Goal: Task Accomplishment & Management: Manage account settings

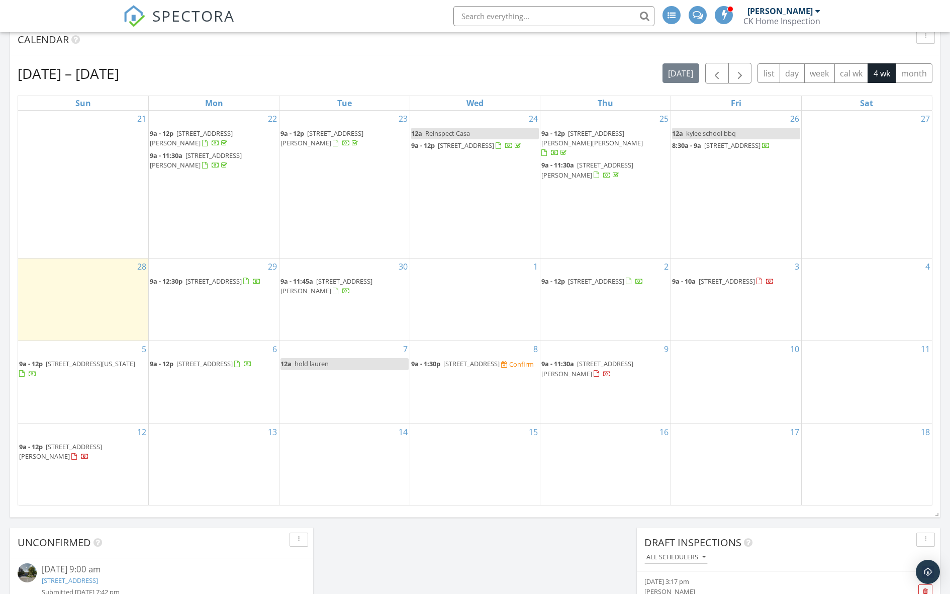
scroll to position [449, 0]
click at [446, 298] on div "1" at bounding box center [475, 299] width 130 height 82
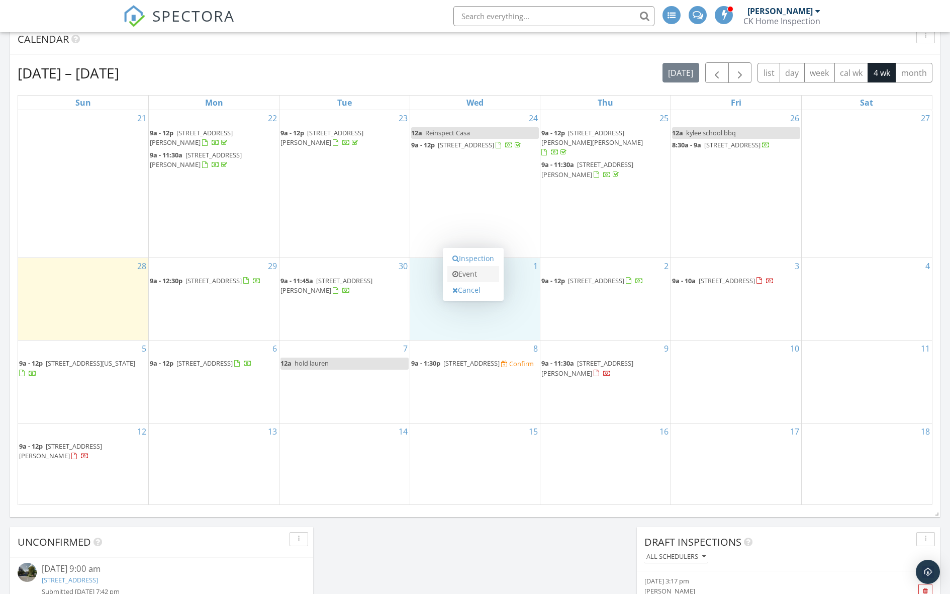
click at [460, 274] on link "Event" at bounding box center [473, 274] width 52 height 16
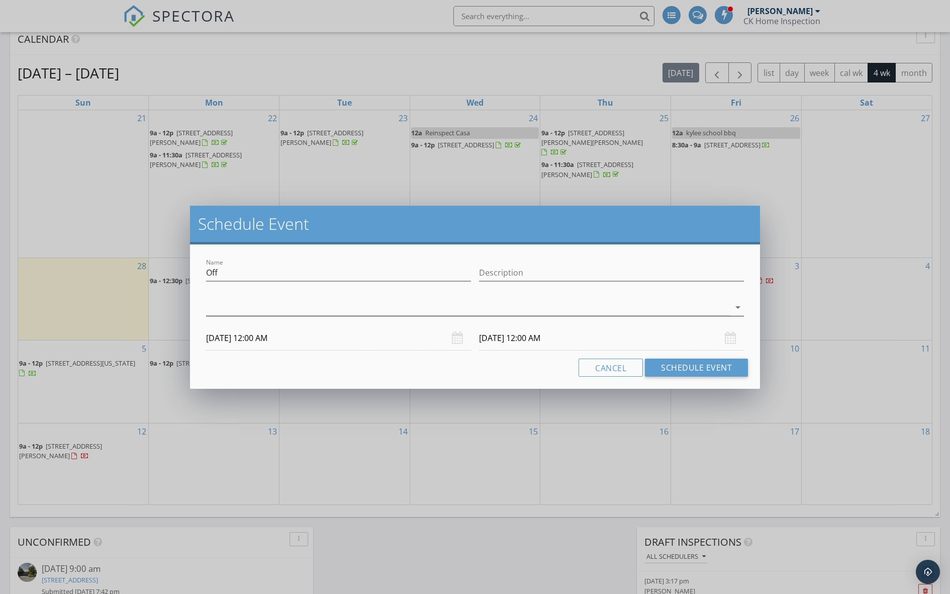
click at [409, 301] on div at bounding box center [468, 307] width 524 height 17
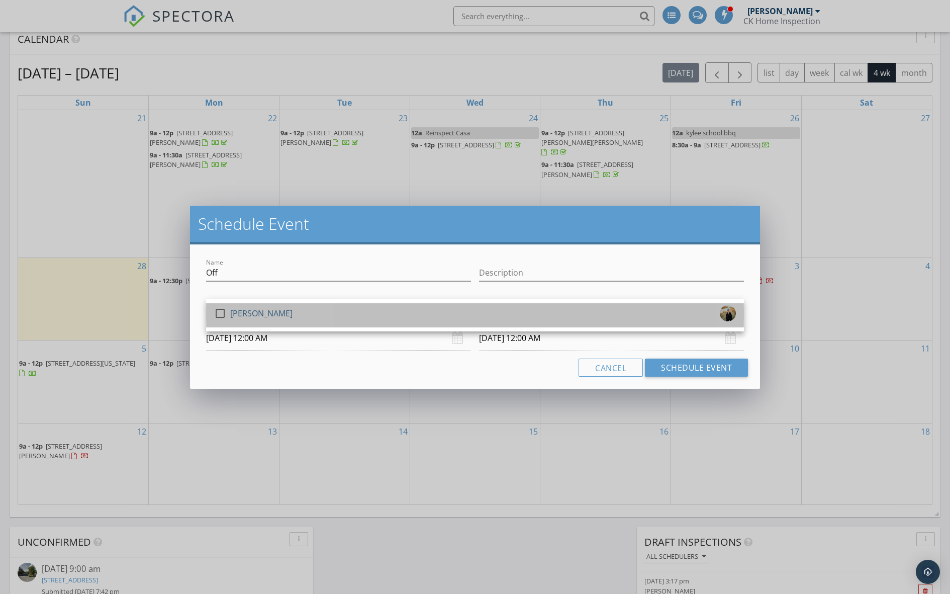
click at [404, 306] on div "check_box_outline_blank Joe Cullen" at bounding box center [475, 315] width 522 height 20
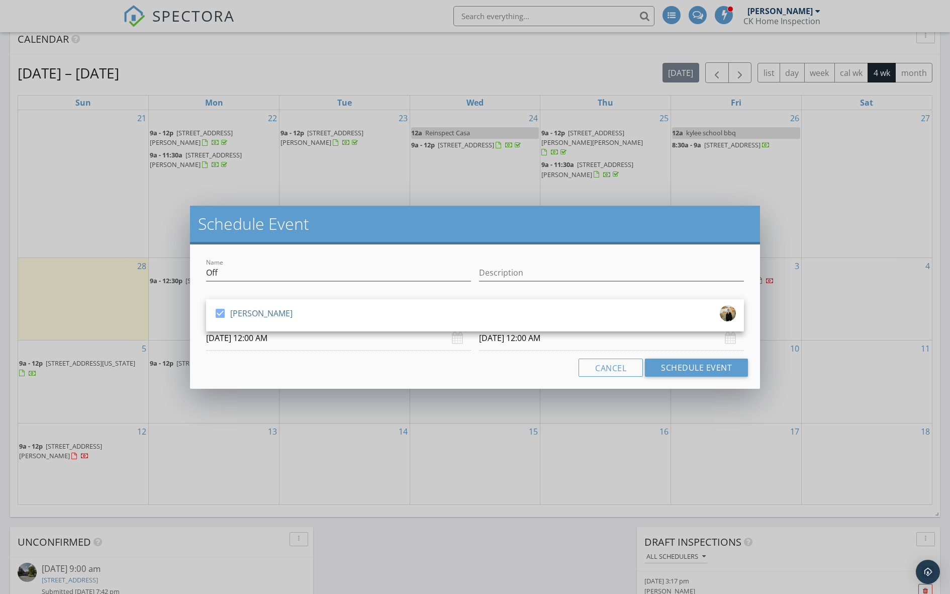
click at [390, 283] on div "Name Off" at bounding box center [338, 277] width 265 height 27
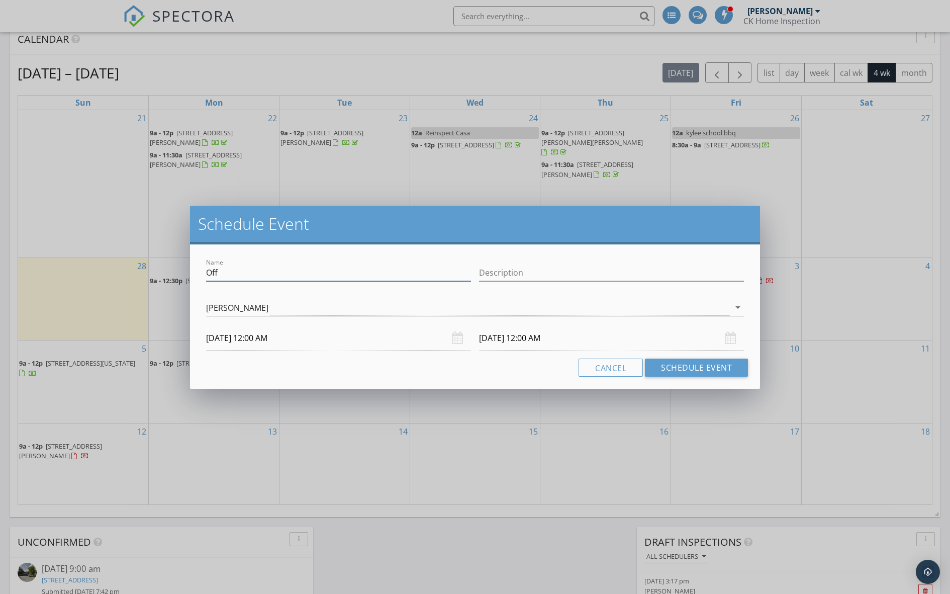
click at [389, 274] on input "Off" at bounding box center [338, 272] width 265 height 17
type input "hold kenzie"
click at [732, 371] on button "Schedule Event" at bounding box center [696, 367] width 103 height 18
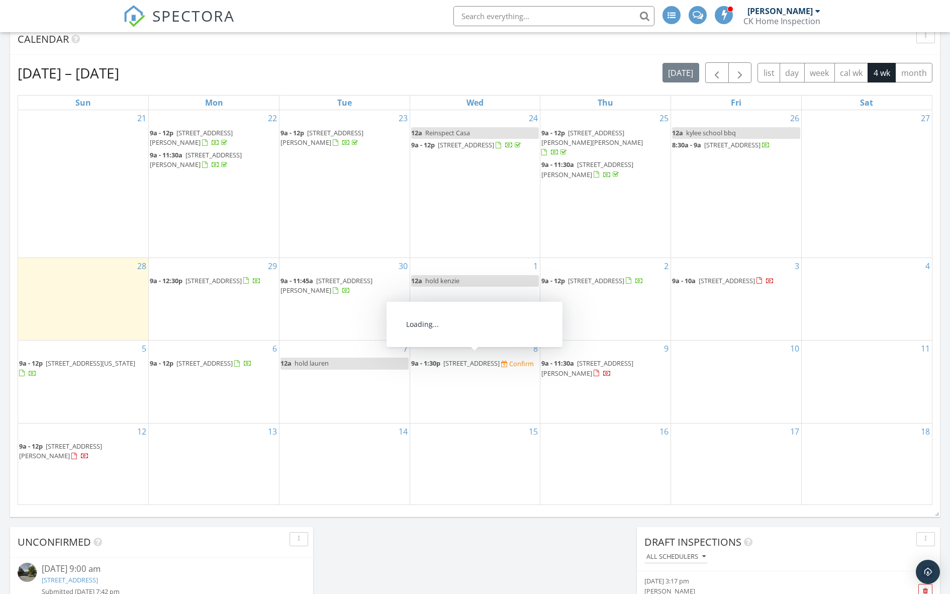
click at [464, 358] on span "425 Delta St, Klamath Falls 97601" at bounding box center [471, 362] width 56 height 9
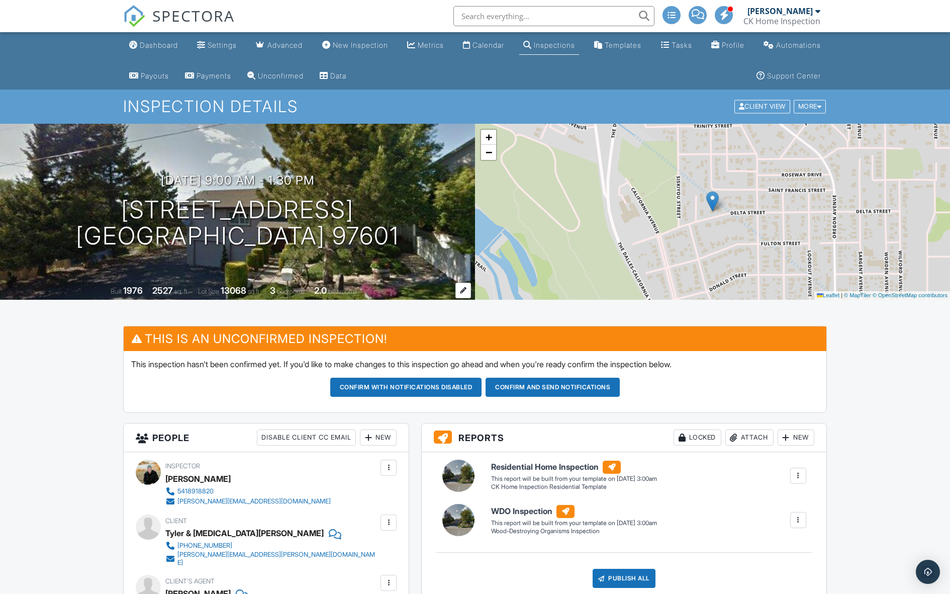
click at [299, 288] on span "bedrooms" at bounding box center [291, 292] width 28 height 8
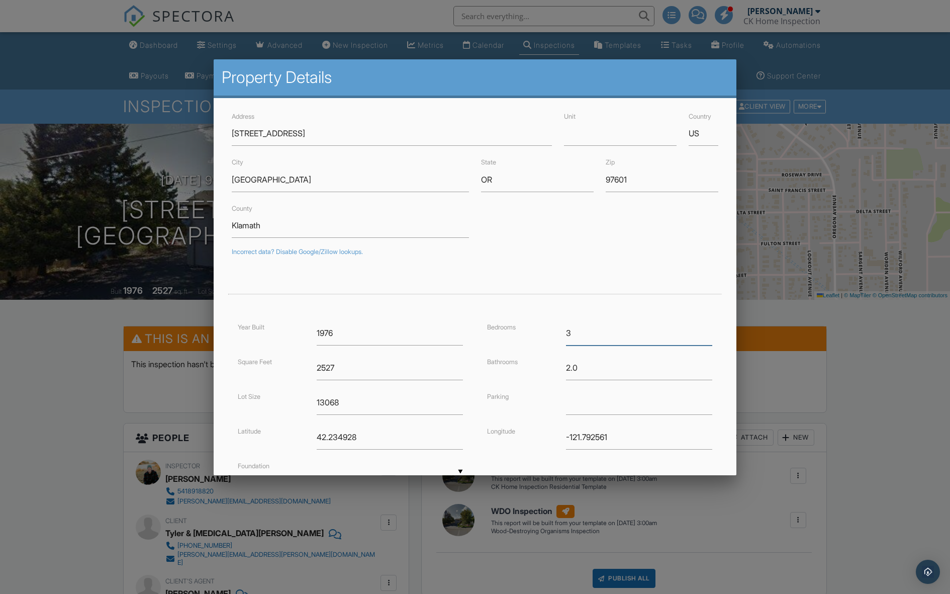
click at [600, 332] on input "3" at bounding box center [639, 333] width 146 height 25
type input "4"
click at [708, 328] on input "4" at bounding box center [639, 333] width 146 height 25
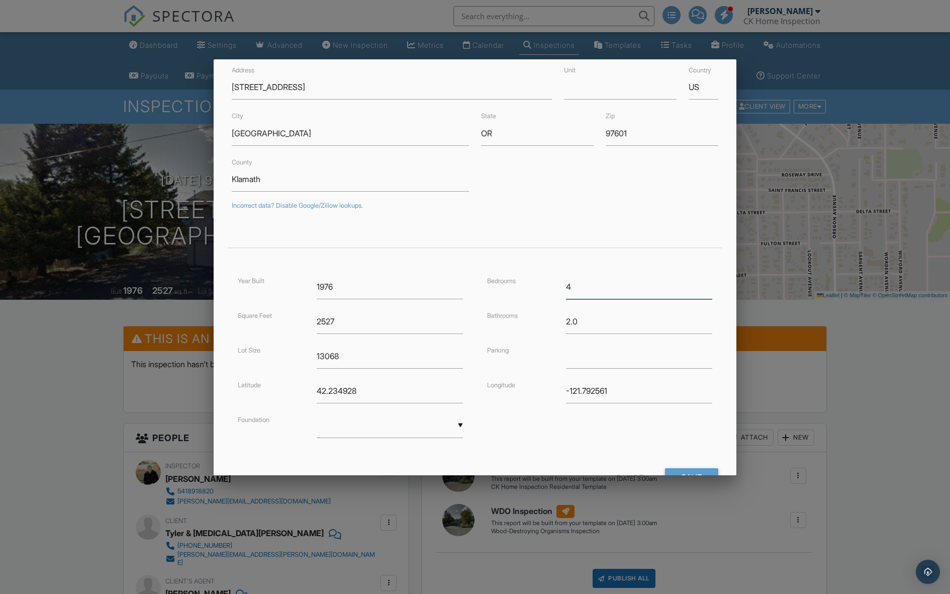
scroll to position [84, 0]
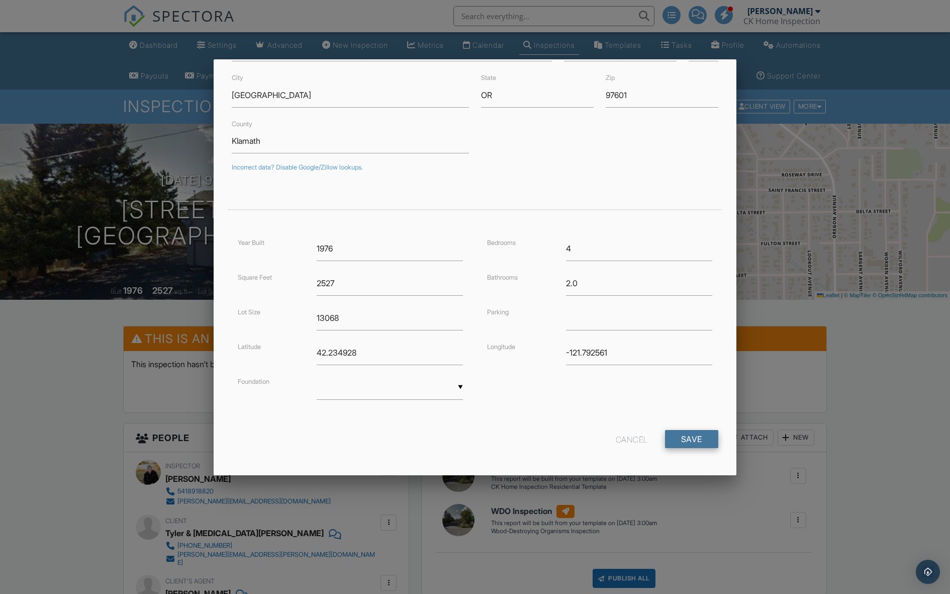
click at [684, 430] on input "Save" at bounding box center [691, 439] width 53 height 18
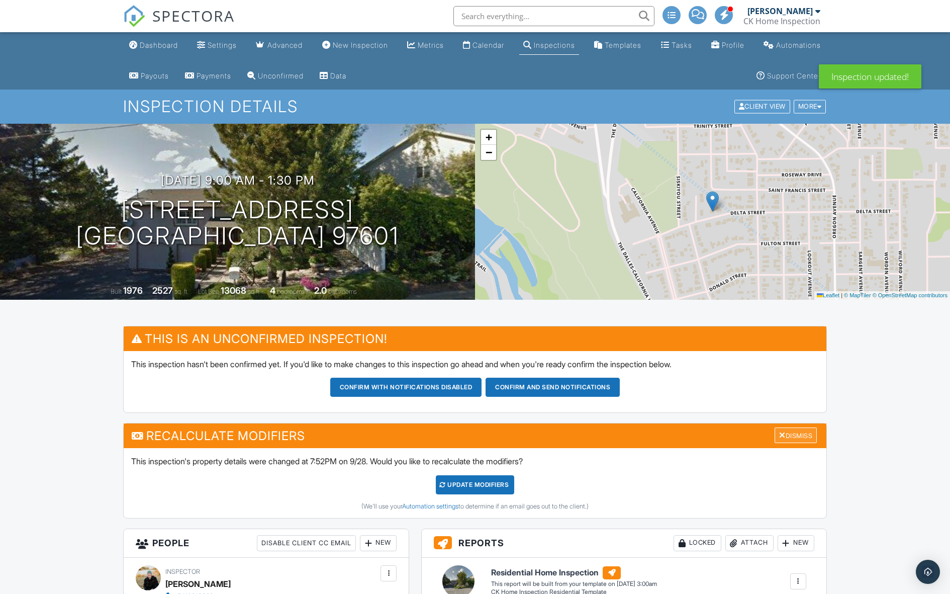
click at [795, 436] on div "Dismiss" at bounding box center [796, 435] width 42 height 16
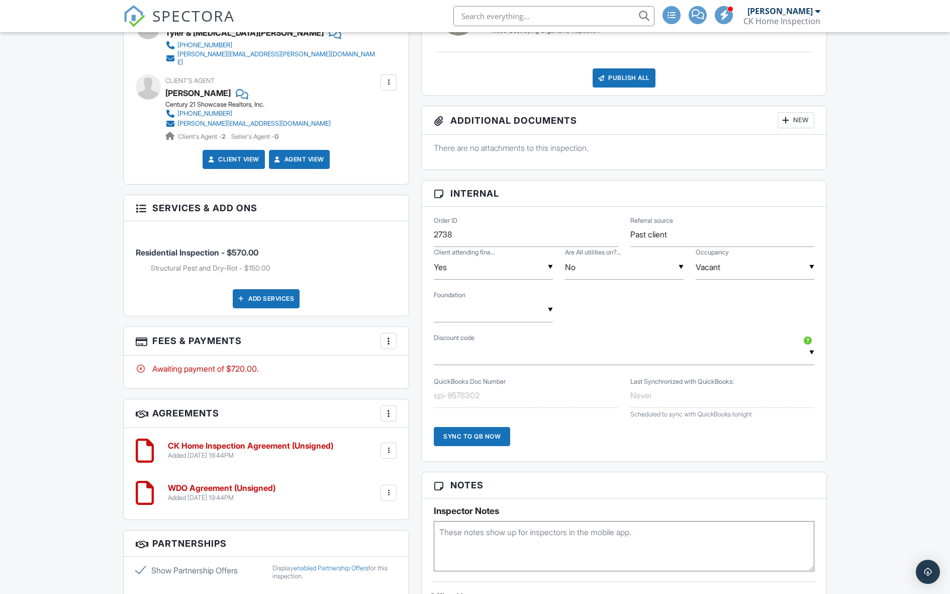
scroll to position [503, 0]
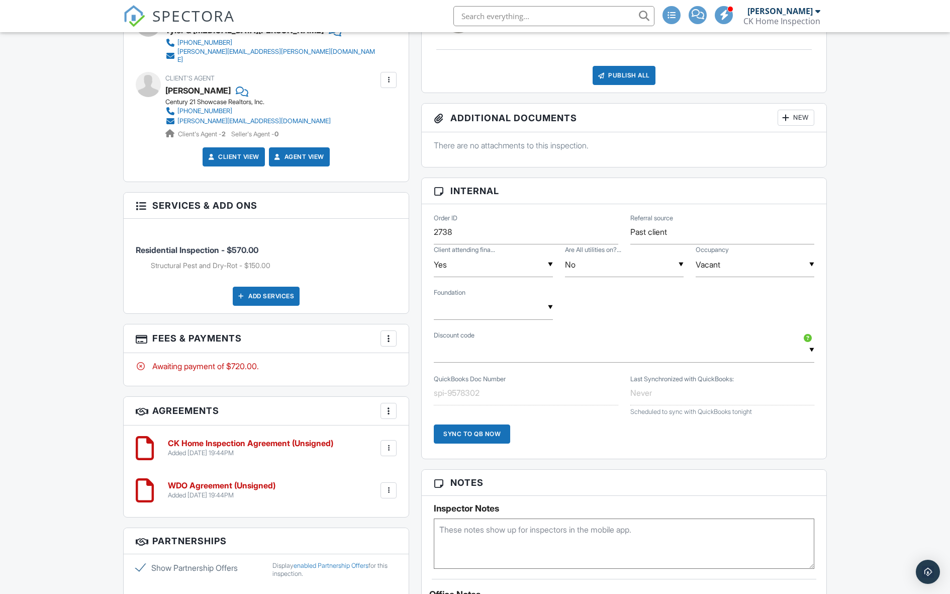
click at [388, 333] on div at bounding box center [389, 338] width 10 height 10
click at [405, 359] on li "Edit Fees & Payments" at bounding box center [439, 368] width 105 height 25
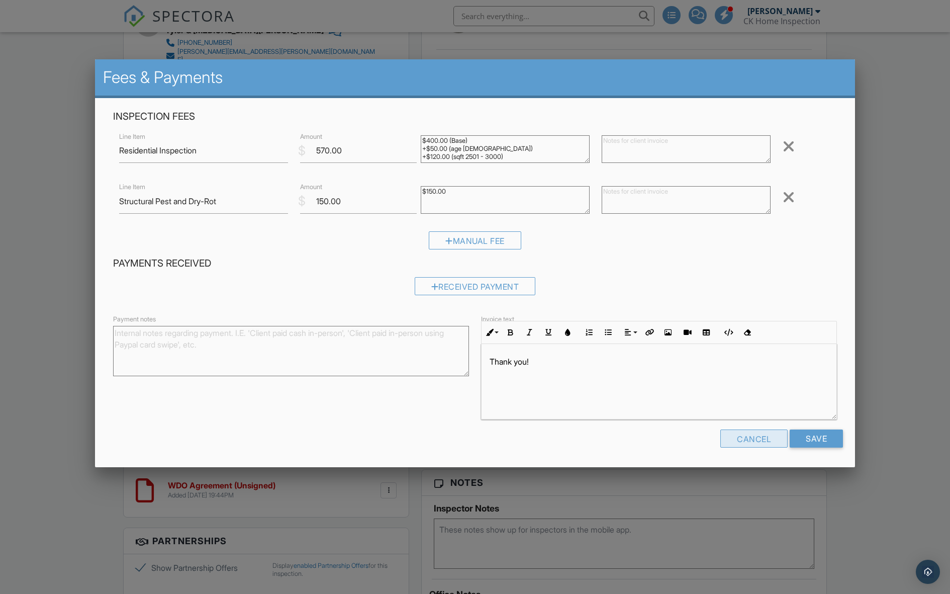
click at [756, 435] on div "Cancel" at bounding box center [753, 438] width 67 height 18
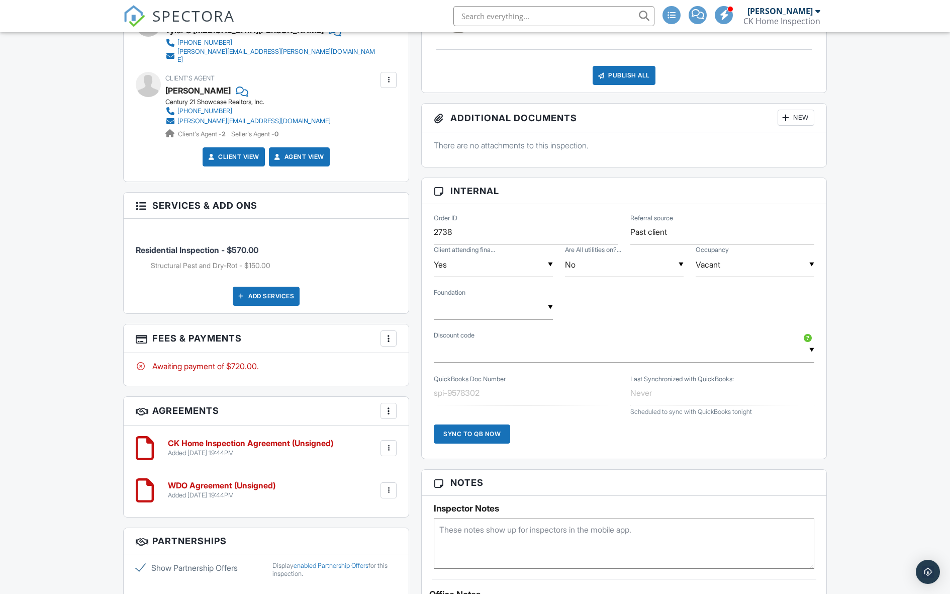
click at [596, 343] on div "▼ FF - 10.0% off Make a Wish - $75.00 off - Additional discount negotiated Fami…" at bounding box center [624, 350] width 381 height 25
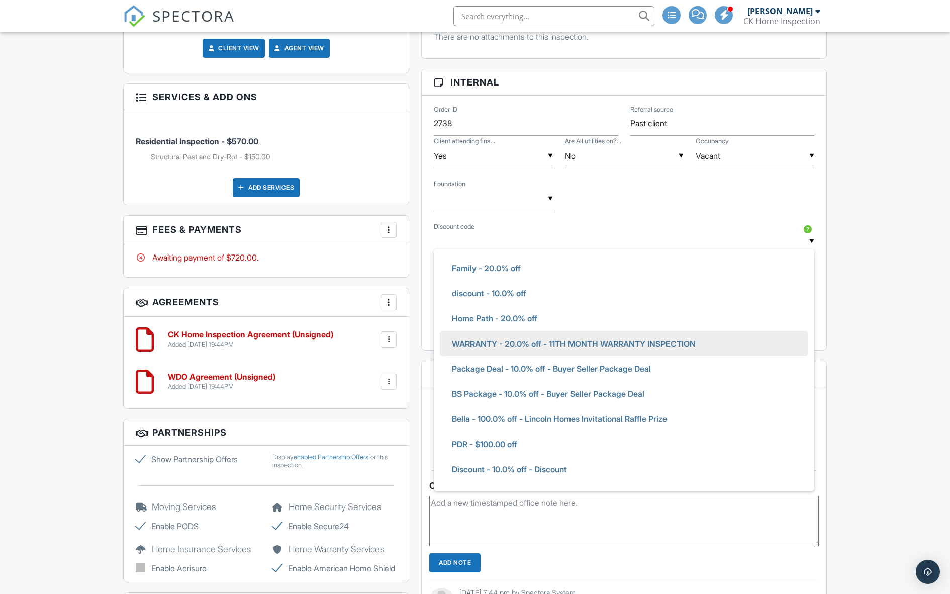
scroll to position [122, 0]
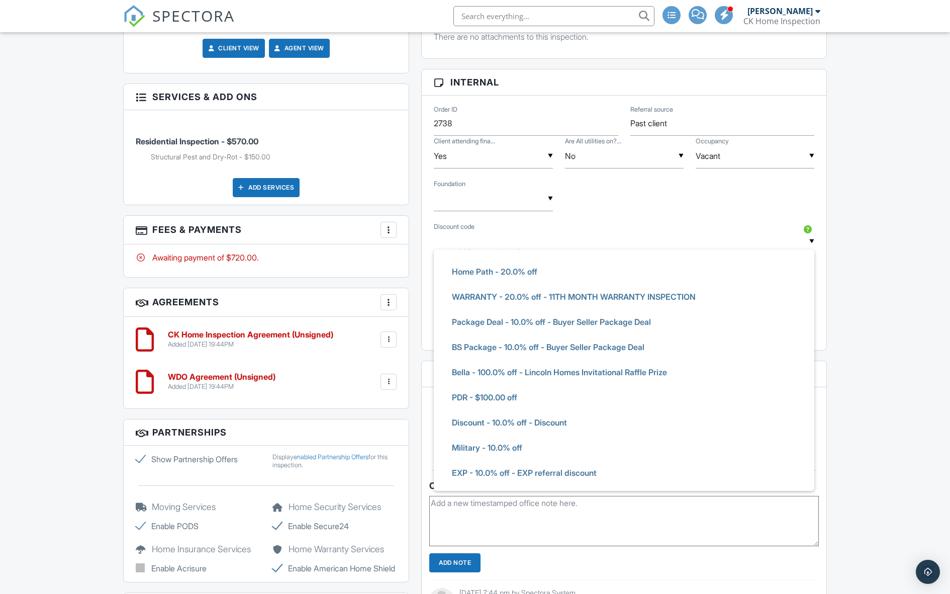
click at [893, 396] on div "Dashboard Settings Advanced New Inspection Metrics Calendar Inspections Templat…" at bounding box center [475, 284] width 950 height 1726
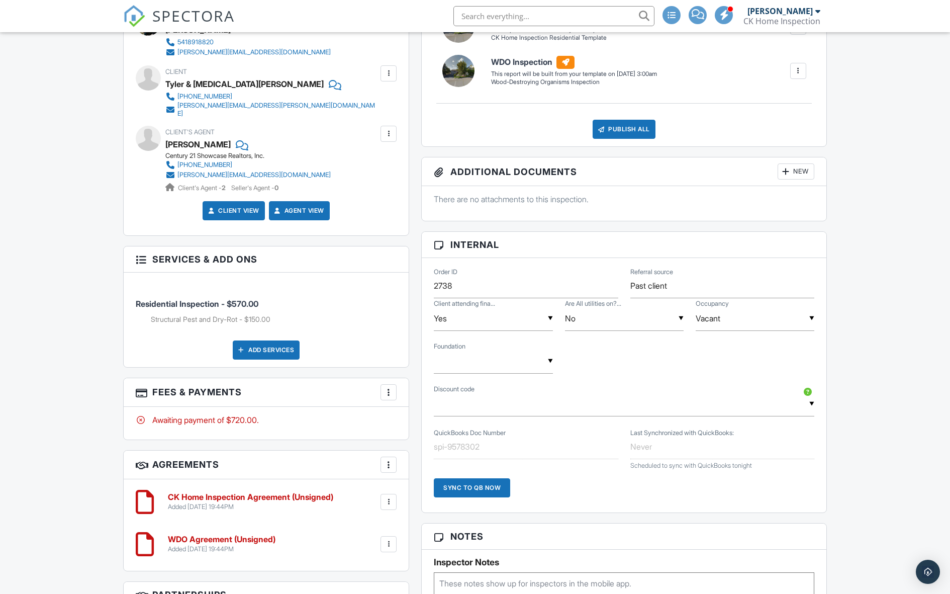
scroll to position [473, 0]
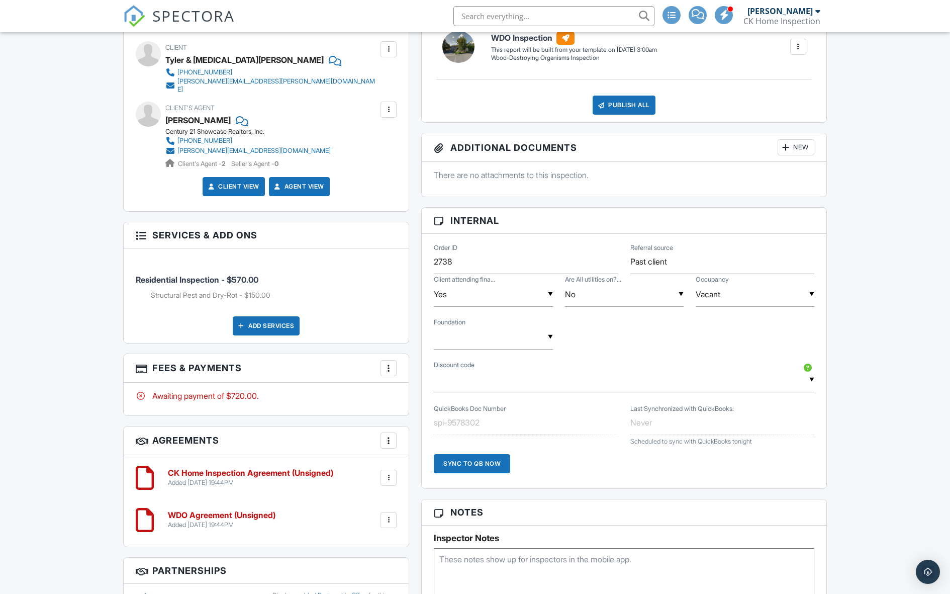
click at [390, 515] on div at bounding box center [389, 520] width 10 height 10
click at [364, 535] on li "Edit" at bounding box center [361, 547] width 57 height 25
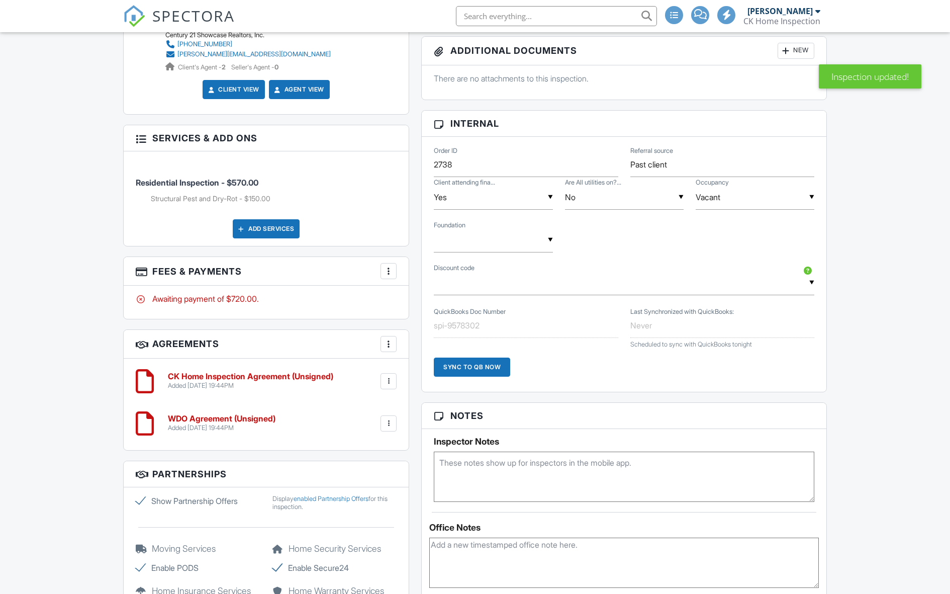
scroll to position [756, 0]
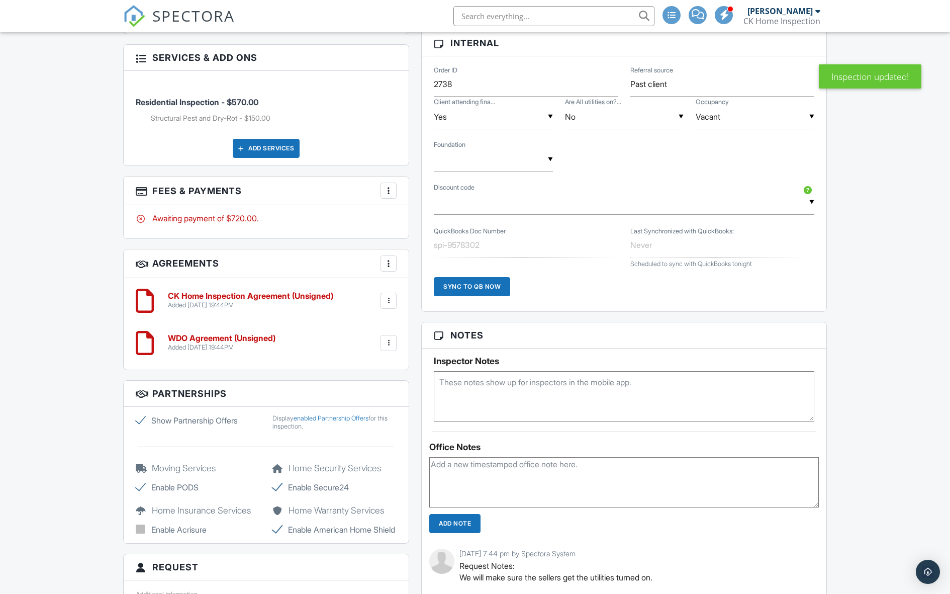
click at [389, 296] on div at bounding box center [389, 301] width 10 height 10
click at [376, 316] on li "Edit" at bounding box center [361, 328] width 57 height 25
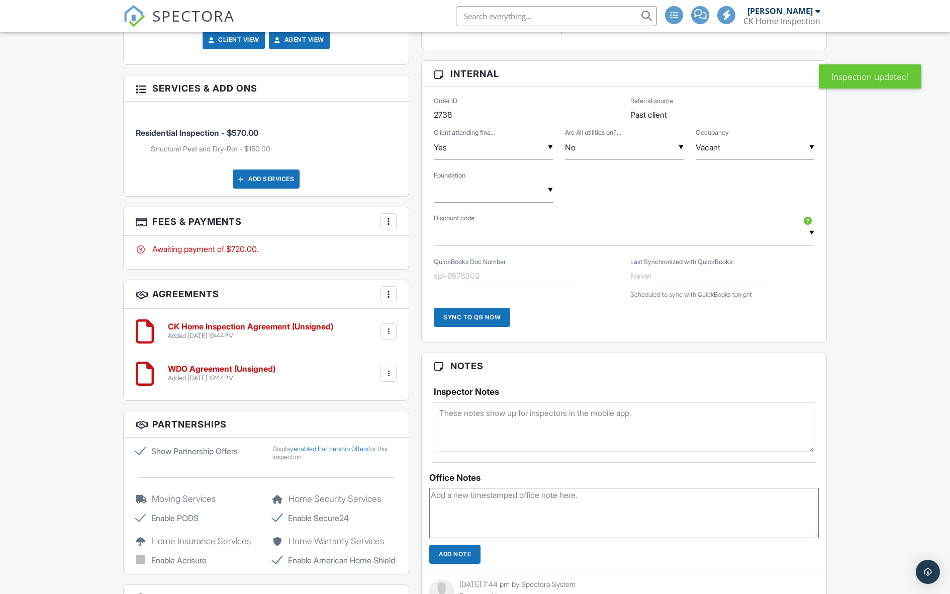
scroll to position [717, 0]
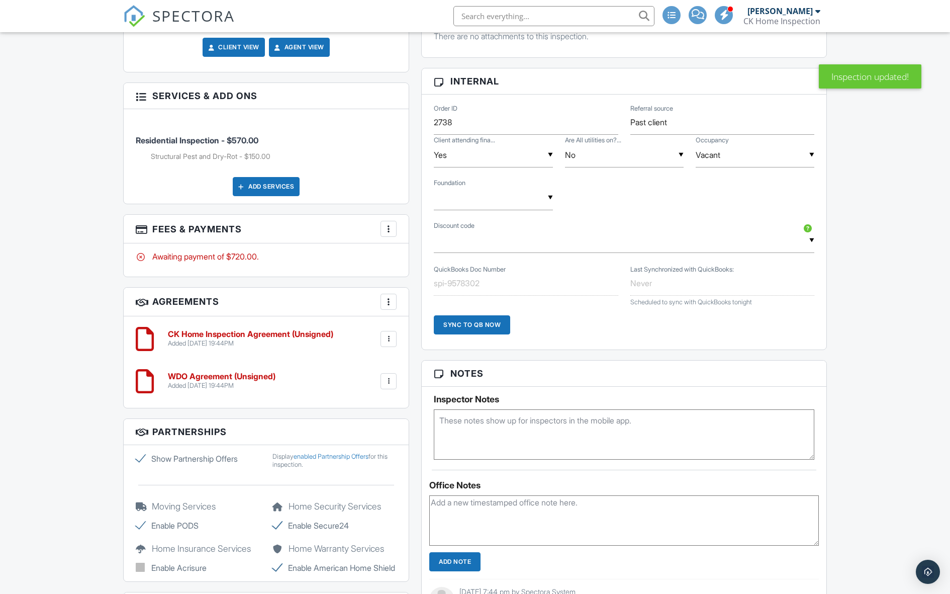
click at [489, 242] on div "▼ FF - 10.0% off Make a Wish - $75.00 off - Additional discount negotiated Fami…" at bounding box center [624, 240] width 381 height 25
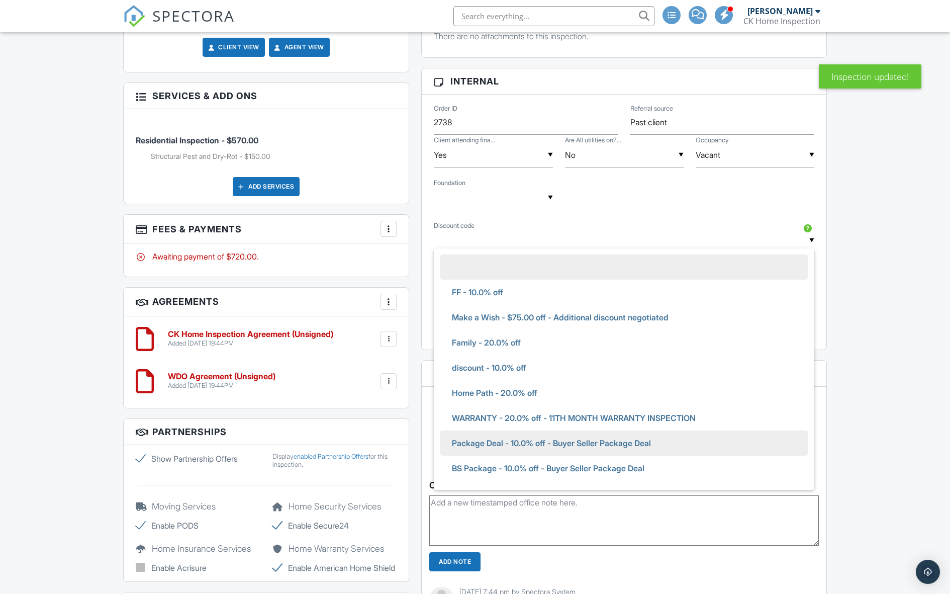
scroll to position [122, 0]
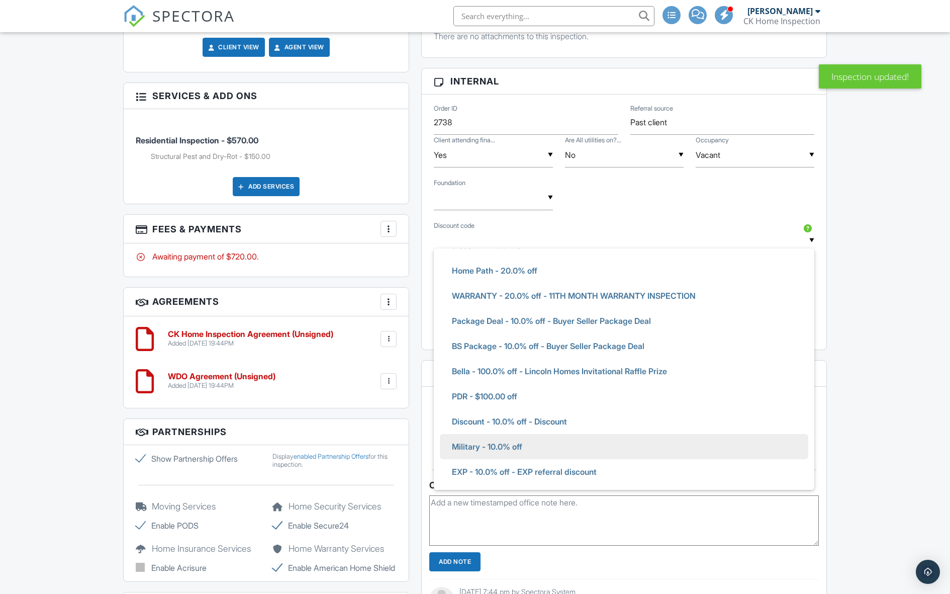
click at [487, 446] on span "Military - 10.0% off" at bounding box center [487, 446] width 86 height 25
type input "Military - 10.0% off"
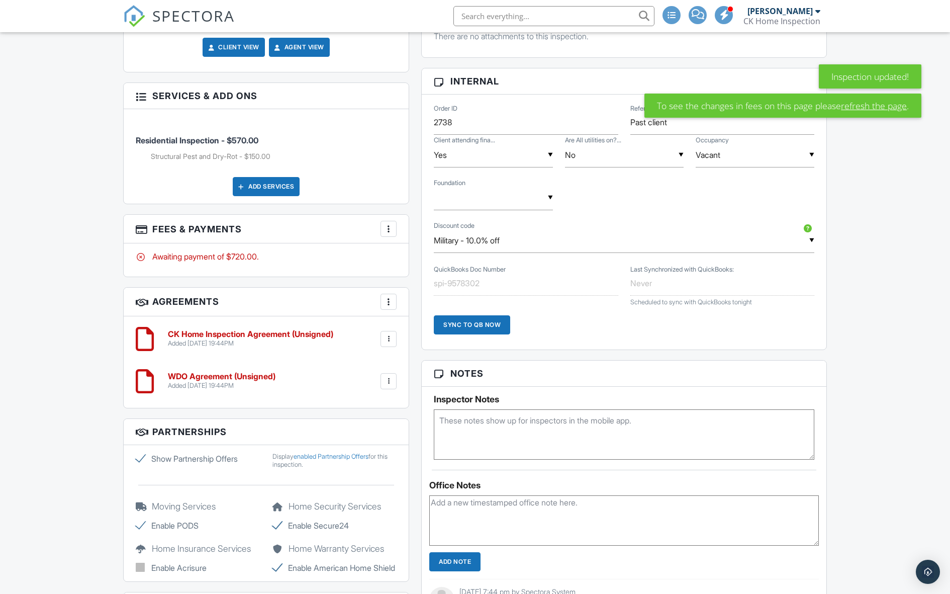
click at [859, 105] on link "refresh the page" at bounding box center [874, 105] width 66 height 13
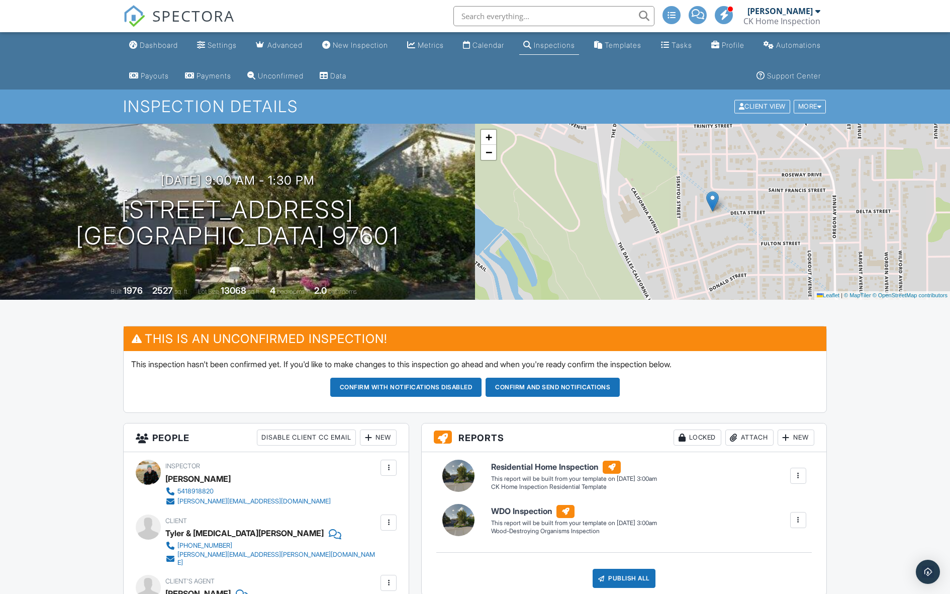
click at [347, 178] on div "[DATE] 9:00 am - 1:30 pm [STREET_ADDRESS] [GEOGRAPHIC_DATA], OR 97601" at bounding box center [237, 211] width 475 height 76
click at [327, 183] on div at bounding box center [317, 185] width 19 height 19
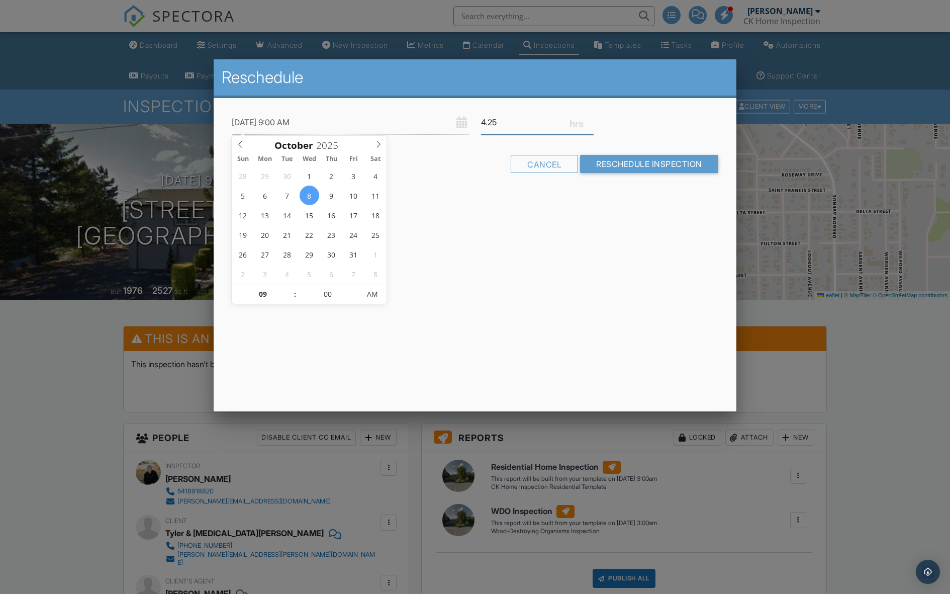
click at [590, 126] on input "4.25" at bounding box center [537, 122] width 113 height 25
click at [590, 126] on input "4" at bounding box center [537, 122] width 113 height 25
click at [590, 126] on input "3.75" at bounding box center [537, 122] width 113 height 25
click at [590, 126] on input "3.5" at bounding box center [537, 122] width 113 height 25
click at [592, 126] on input "3.25" at bounding box center [537, 122] width 113 height 25
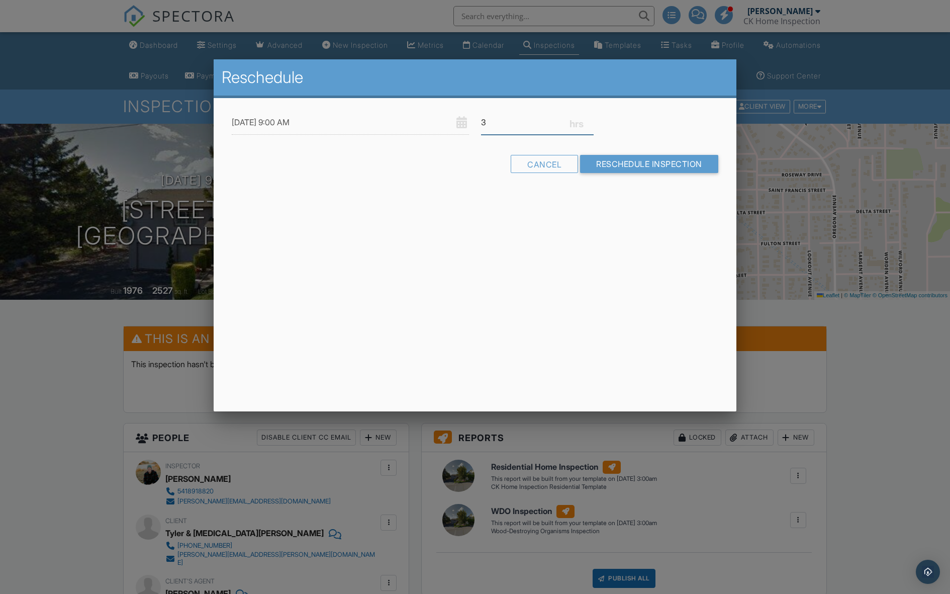
type input "3"
click at [592, 126] on input "3" at bounding box center [537, 122] width 113 height 25
click at [614, 169] on input "Reschedule Inspection" at bounding box center [649, 164] width 138 height 18
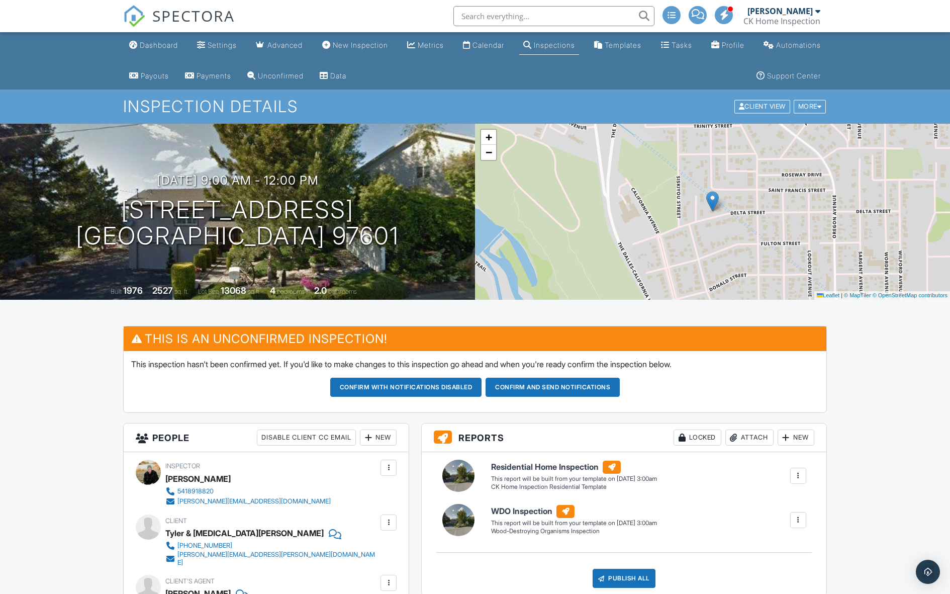
click at [568, 386] on button "Confirm and send notifications" at bounding box center [553, 387] width 134 height 19
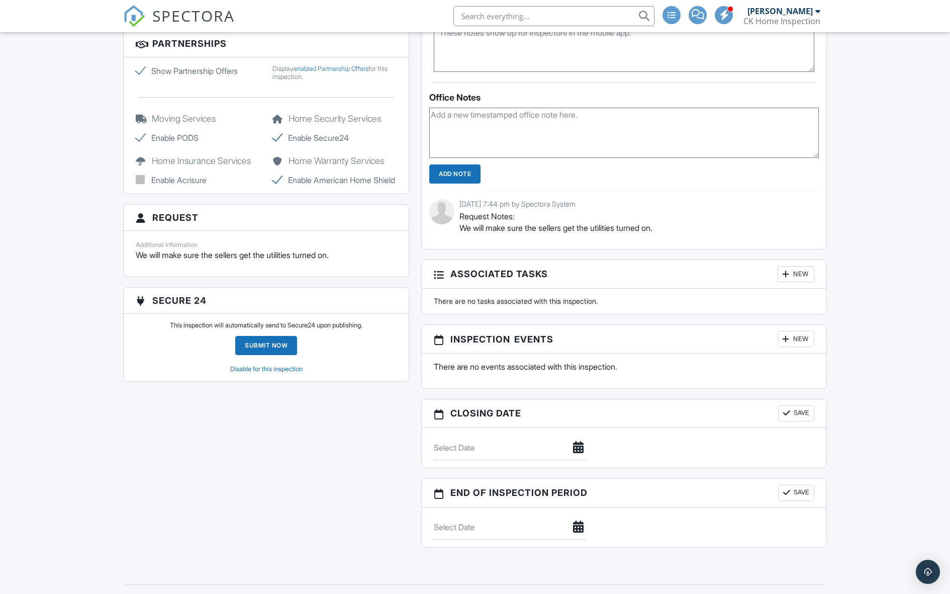
scroll to position [1235, 0]
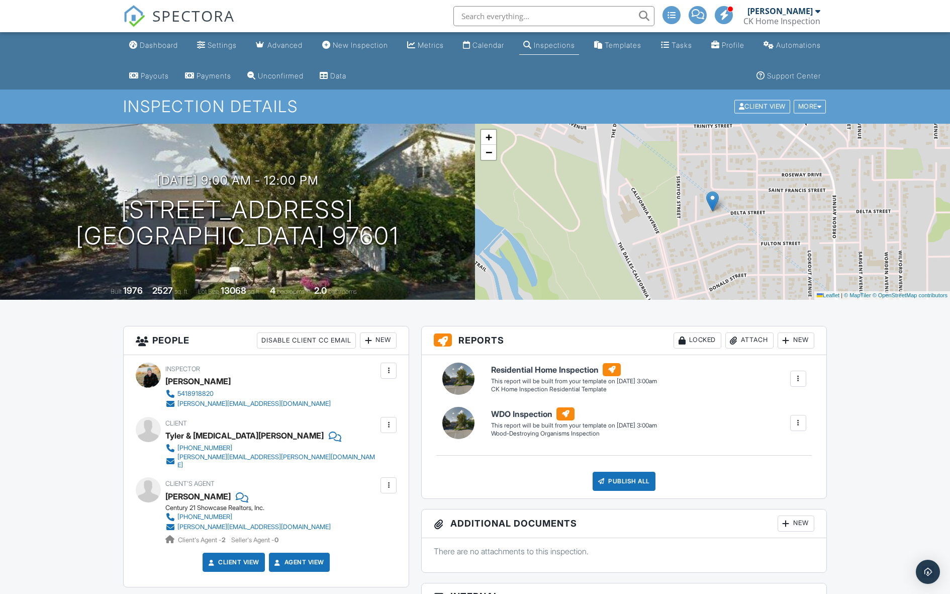
click at [164, 32] on div "SPECTORA" at bounding box center [179, 16] width 112 height 32
click at [164, 50] on link "Dashboard" at bounding box center [153, 45] width 57 height 19
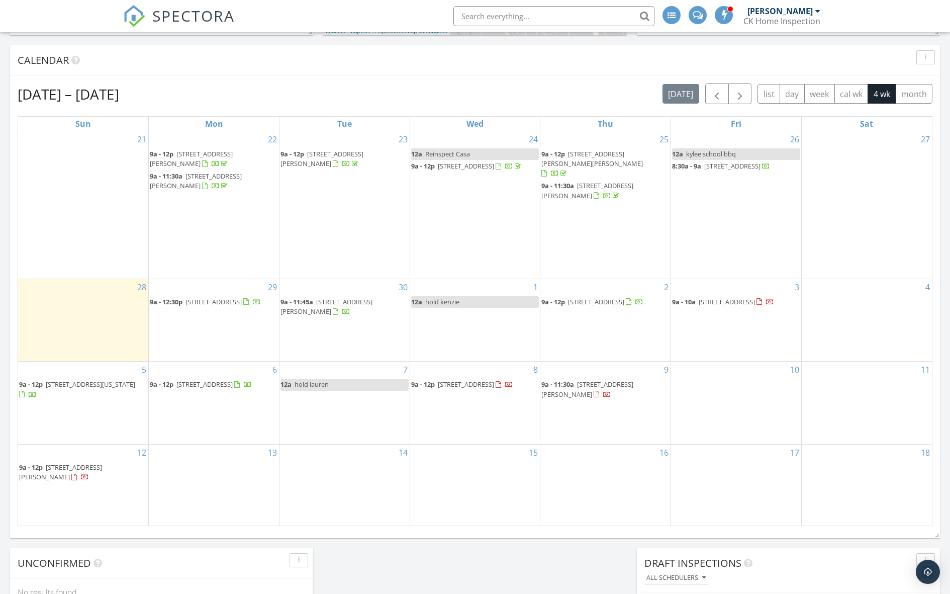
scroll to position [426, 0]
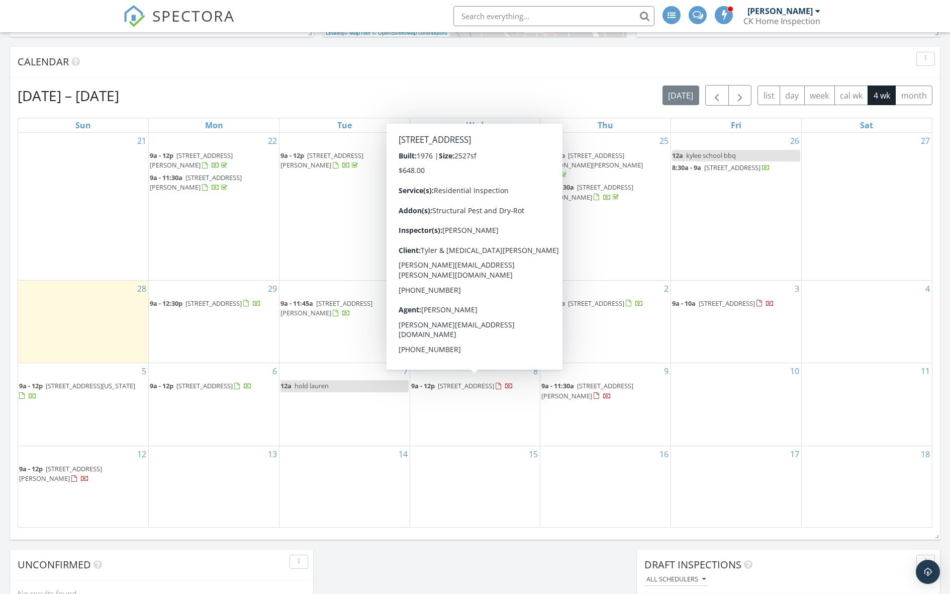
click at [467, 381] on span "[STREET_ADDRESS]" at bounding box center [466, 385] width 56 height 9
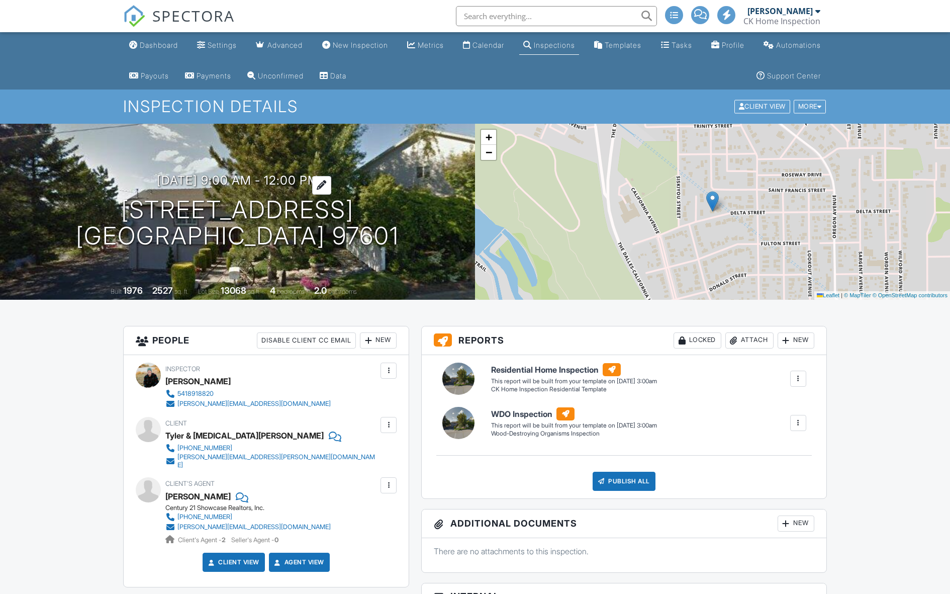
click at [274, 175] on h3 "[DATE] 9:00 am - 12:00 pm" at bounding box center [238, 180] width 162 height 14
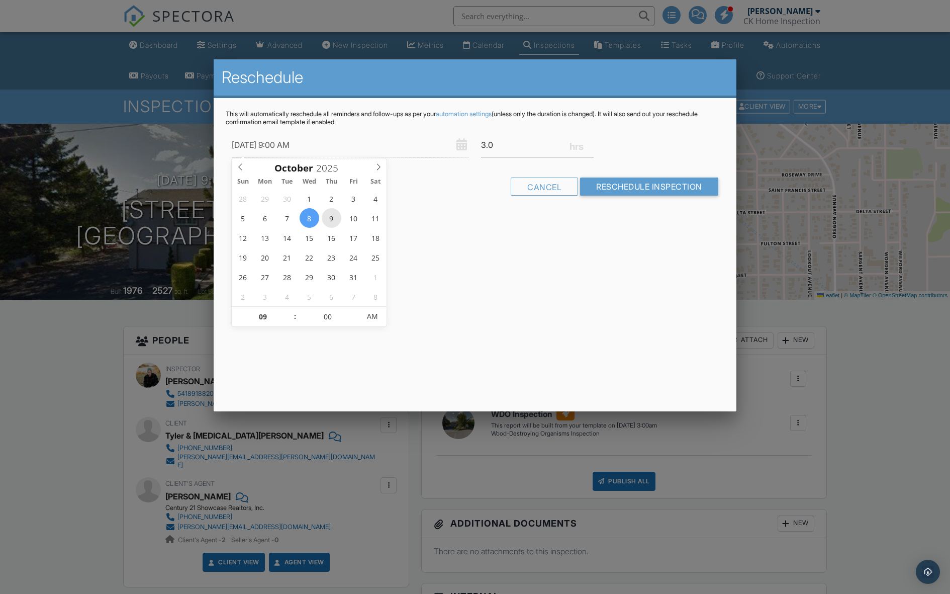
type input "[DATE] 9:00 AM"
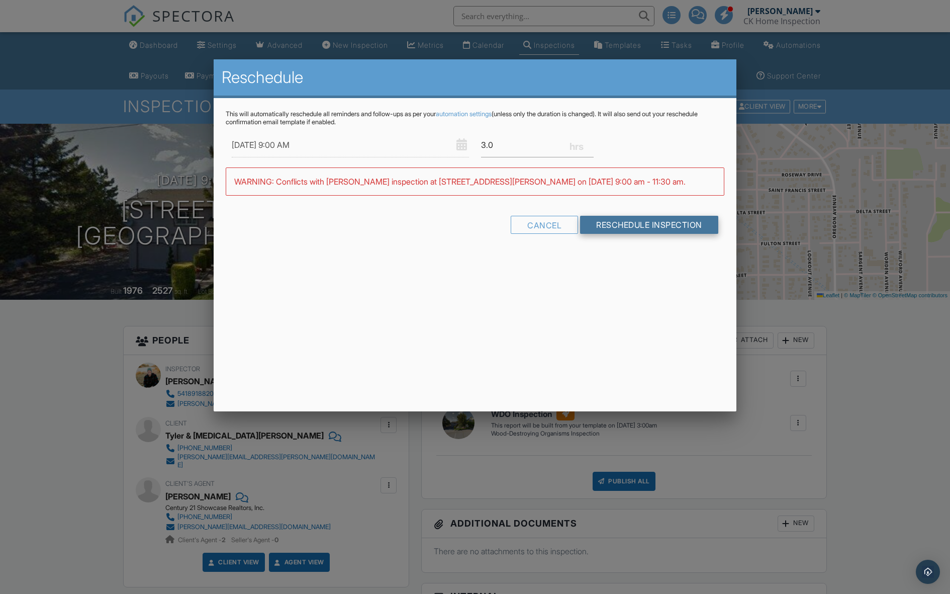
click at [639, 225] on input "Reschedule Inspection" at bounding box center [649, 225] width 138 height 18
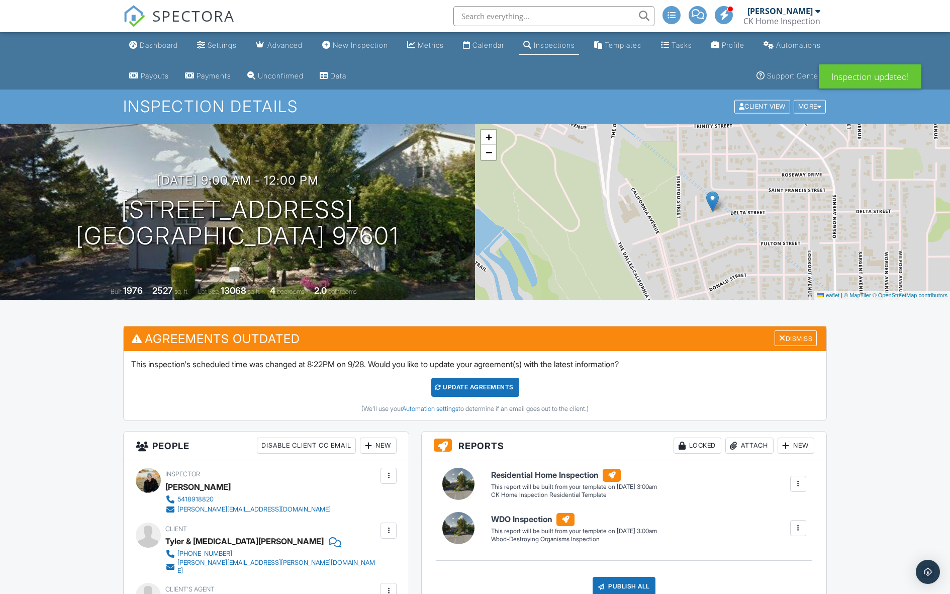
click at [495, 390] on div "Update Agreements" at bounding box center [475, 387] width 88 height 19
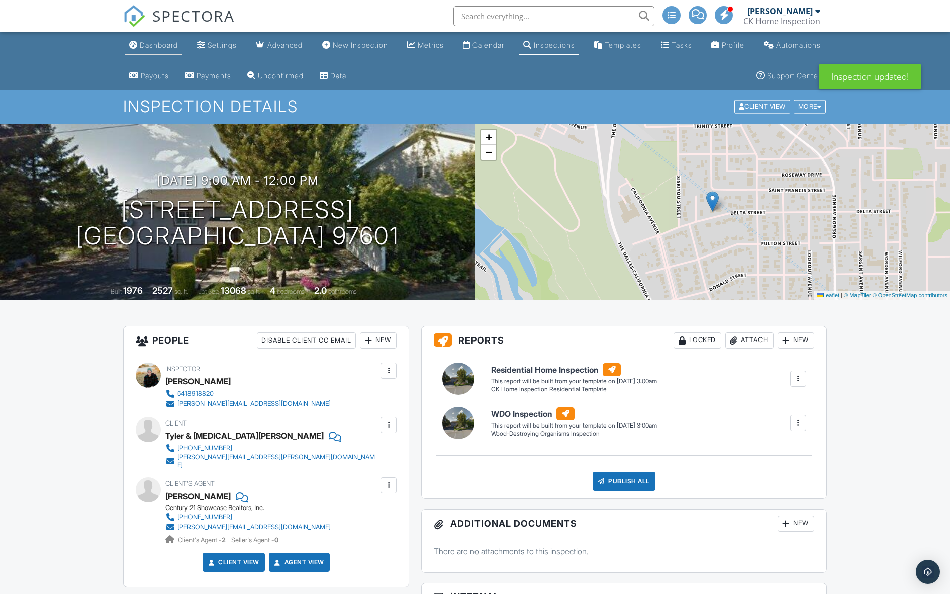
click at [165, 48] on div "Dashboard" at bounding box center [159, 45] width 38 height 9
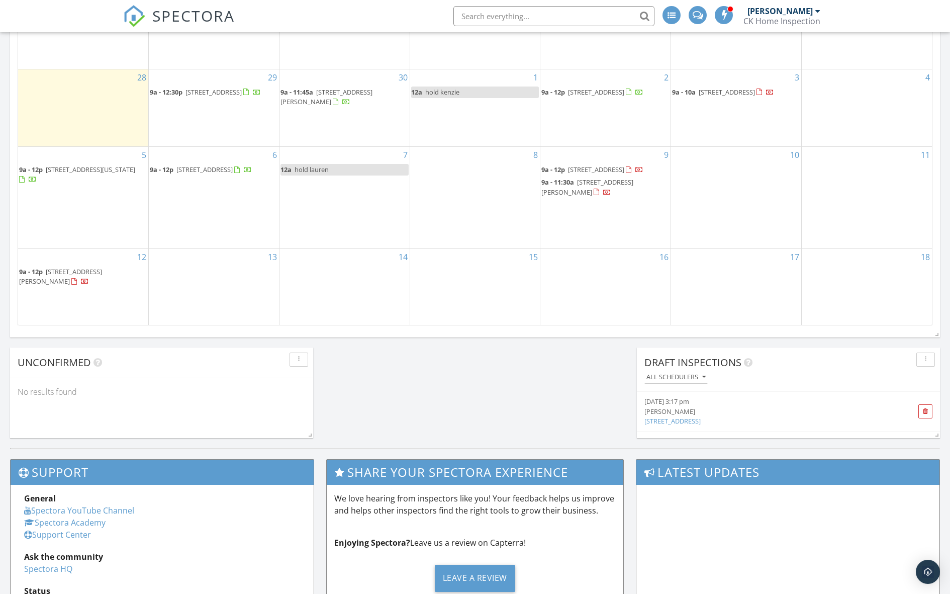
scroll to position [622, 0]
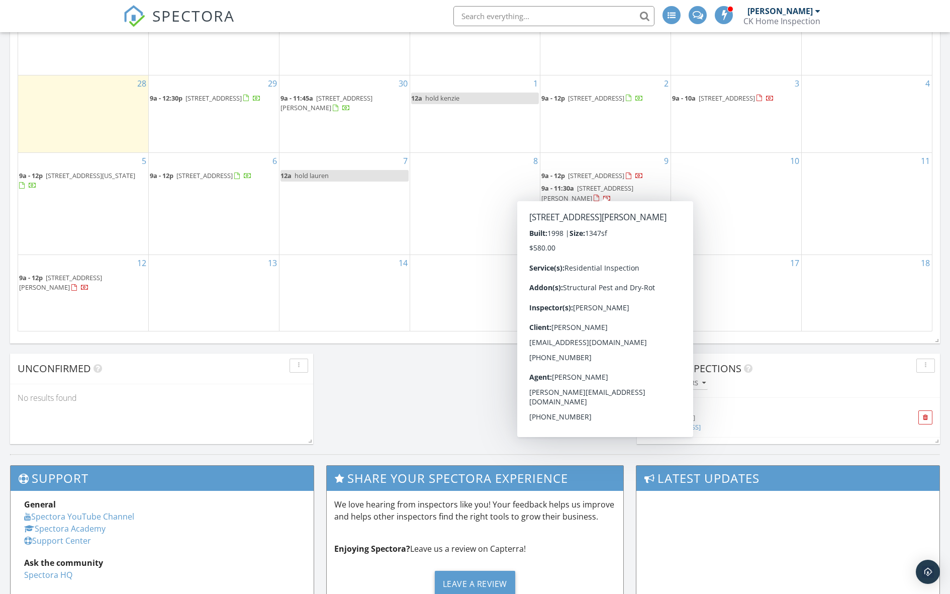
click at [604, 183] on span "10122 Wright Ave, Klamath Falls 97603" at bounding box center [587, 192] width 92 height 19
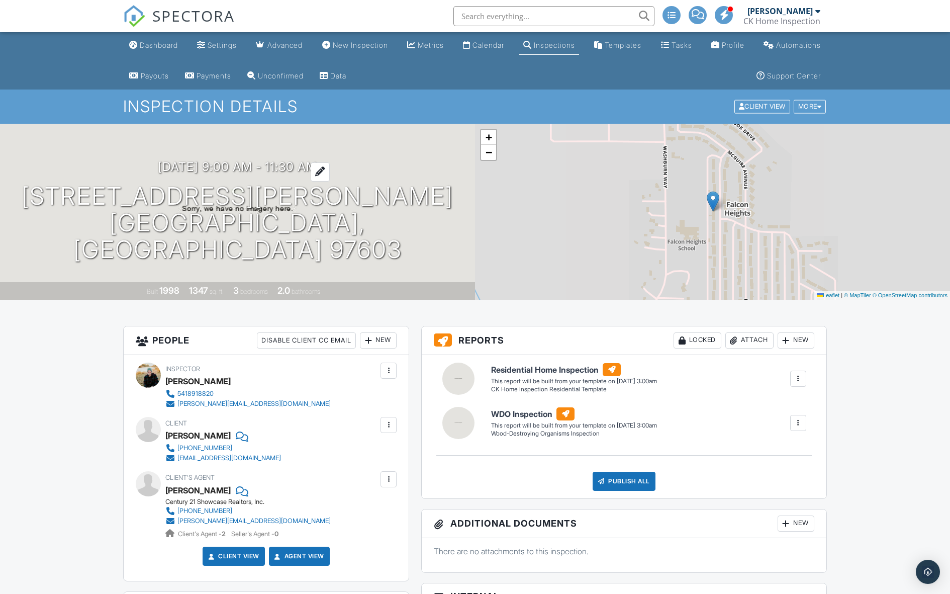
click at [199, 173] on h3 "[DATE] 9:00 am - 11:30 am" at bounding box center [237, 167] width 159 height 14
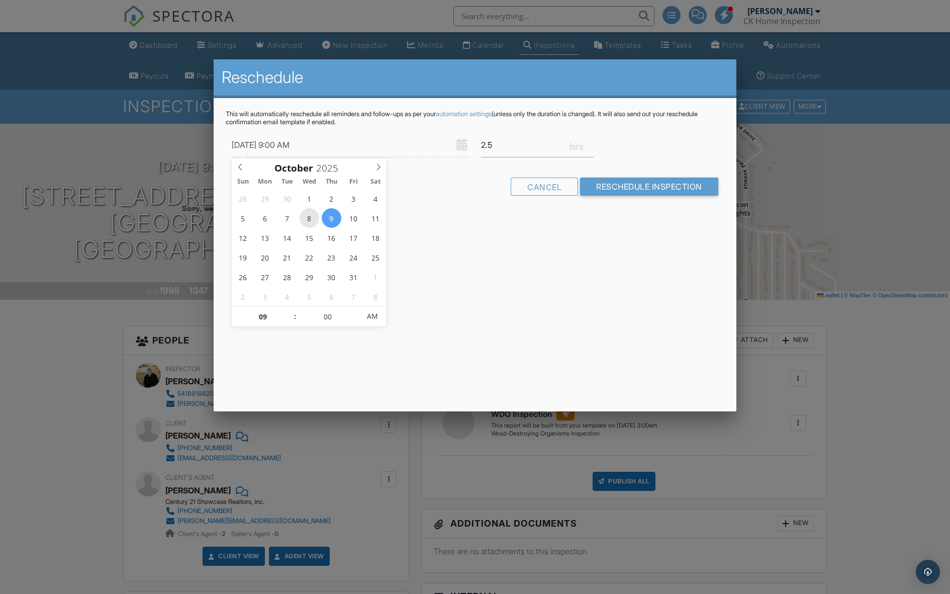
type input "[DATE] 9:00 AM"
click at [635, 185] on input "Reschedule Inspection" at bounding box center [649, 186] width 138 height 18
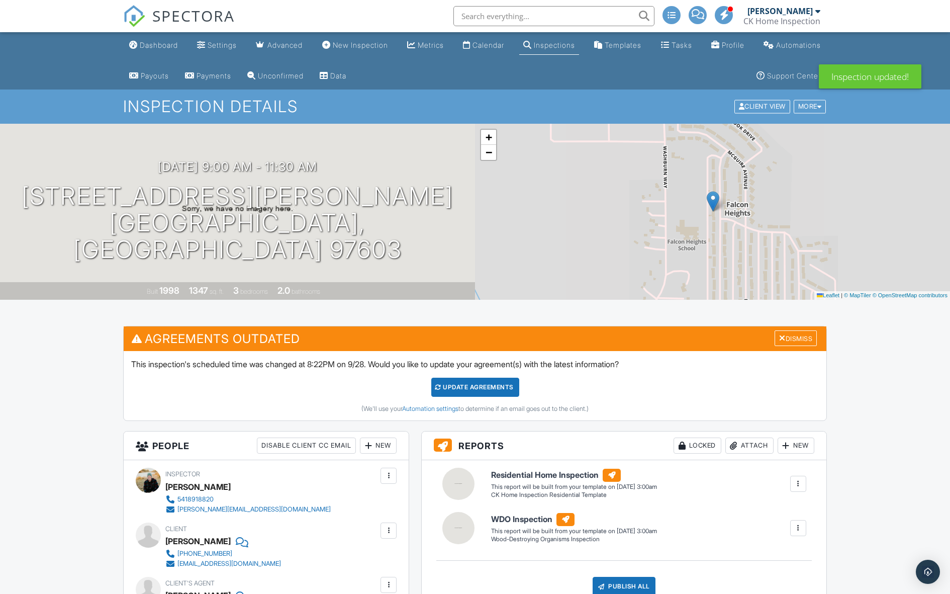
click at [484, 388] on div "Update Agreements" at bounding box center [475, 387] width 88 height 19
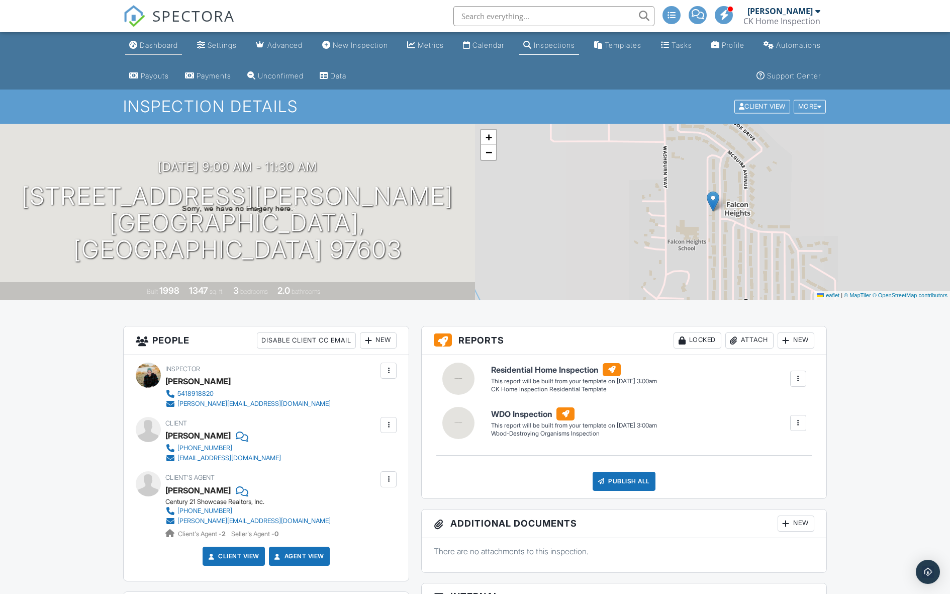
click at [155, 47] on div "Dashboard" at bounding box center [159, 45] width 38 height 9
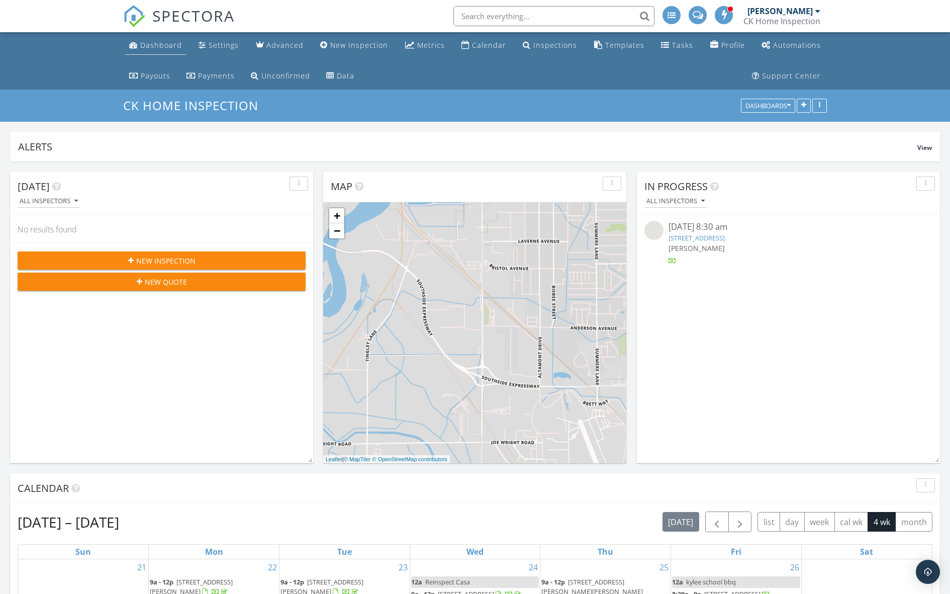
click at [165, 51] on link "Dashboard" at bounding box center [155, 45] width 61 height 19
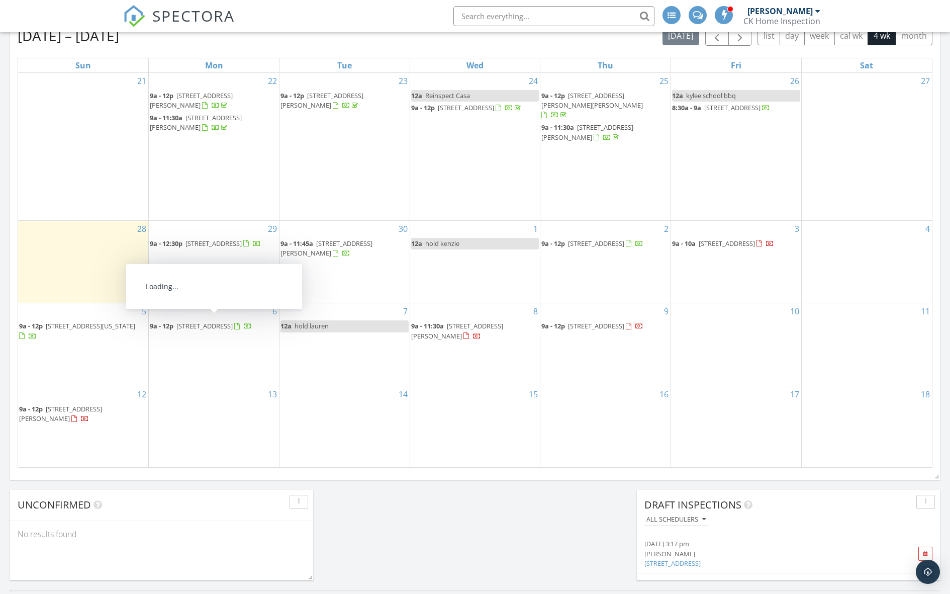
scroll to position [484, 0]
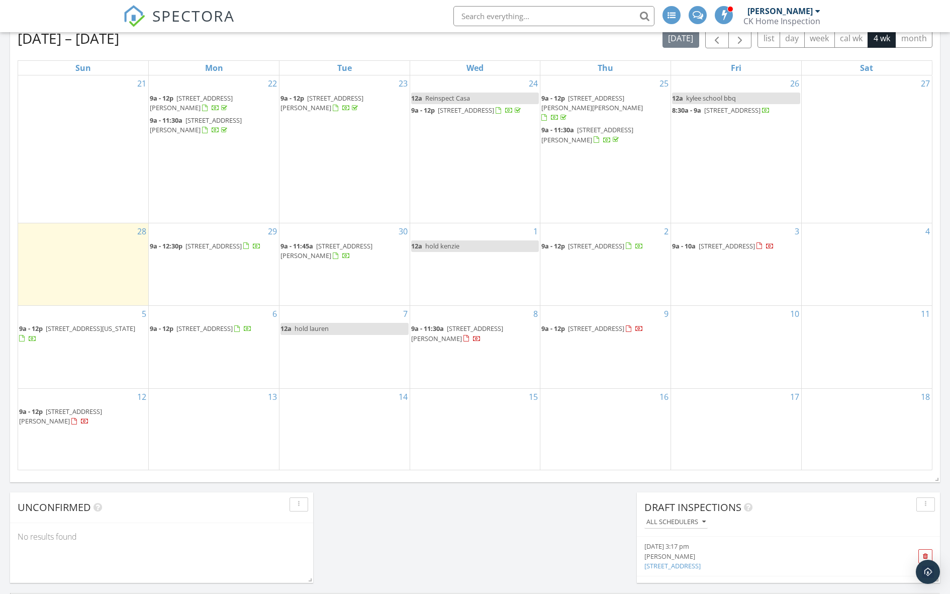
click at [303, 458] on div "14" at bounding box center [345, 430] width 130 height 82
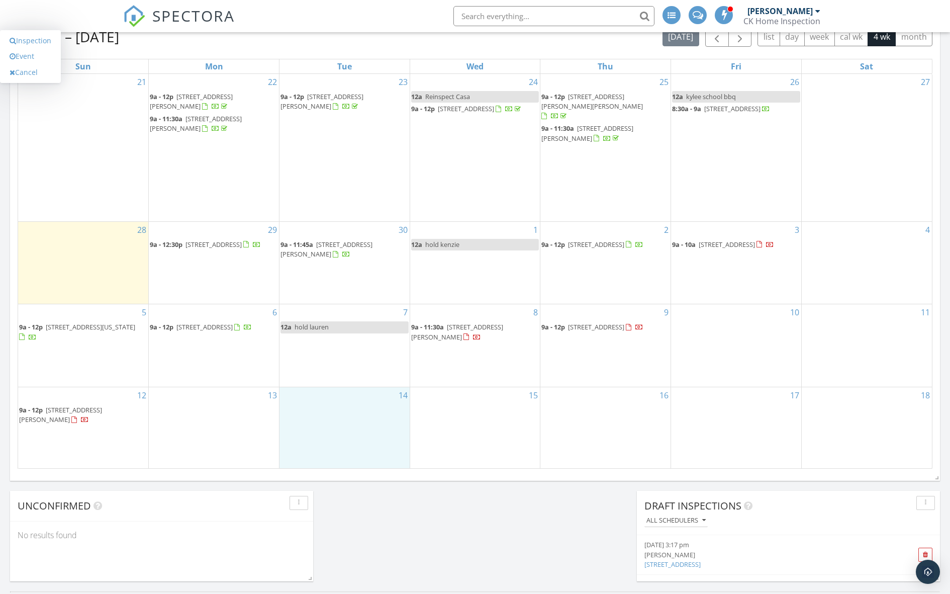
scroll to position [493, 0]
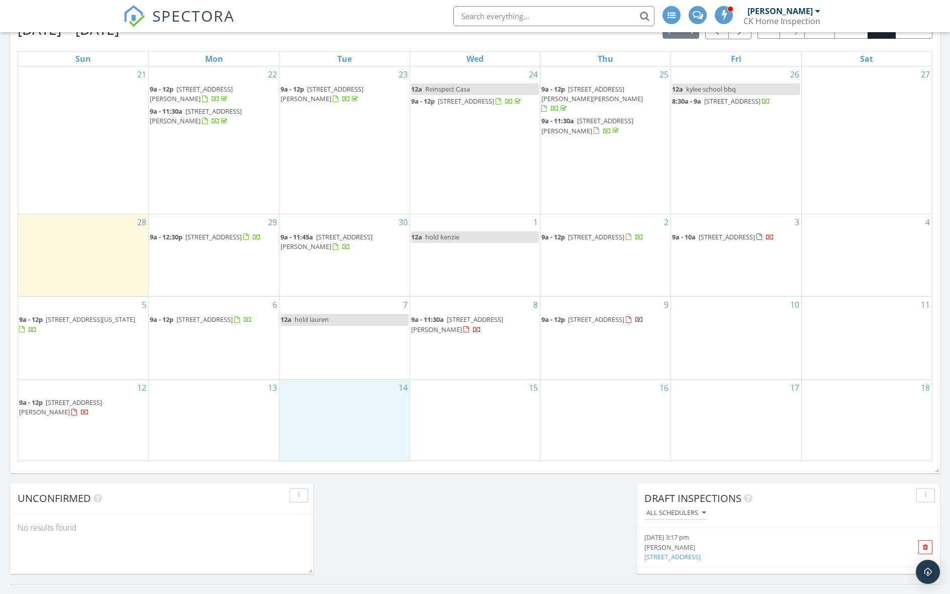
click at [394, 513] on div "[DATE] All Inspectors No results found New Inspection New Quote Map + − Leaflet…" at bounding box center [475, 126] width 950 height 915
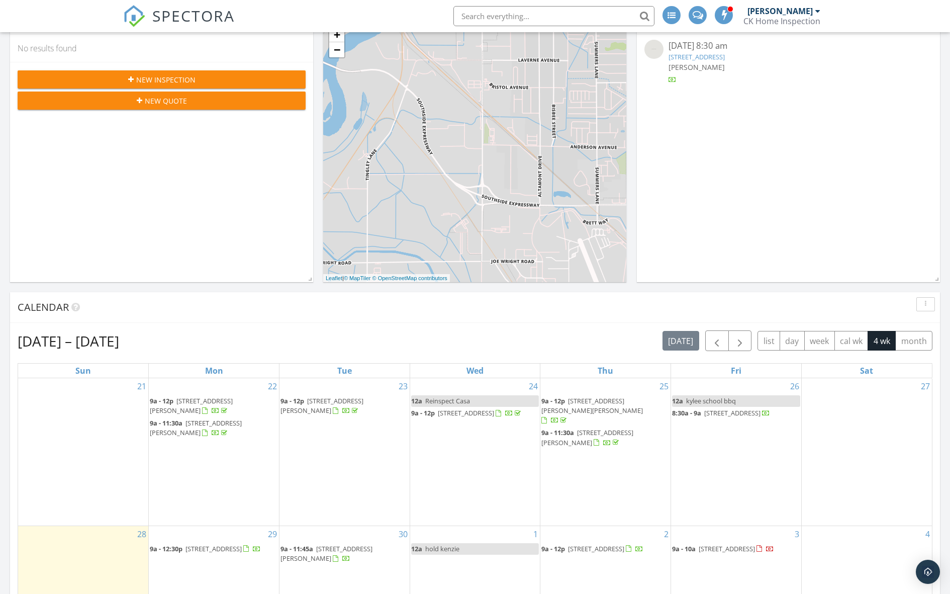
scroll to position [0, 0]
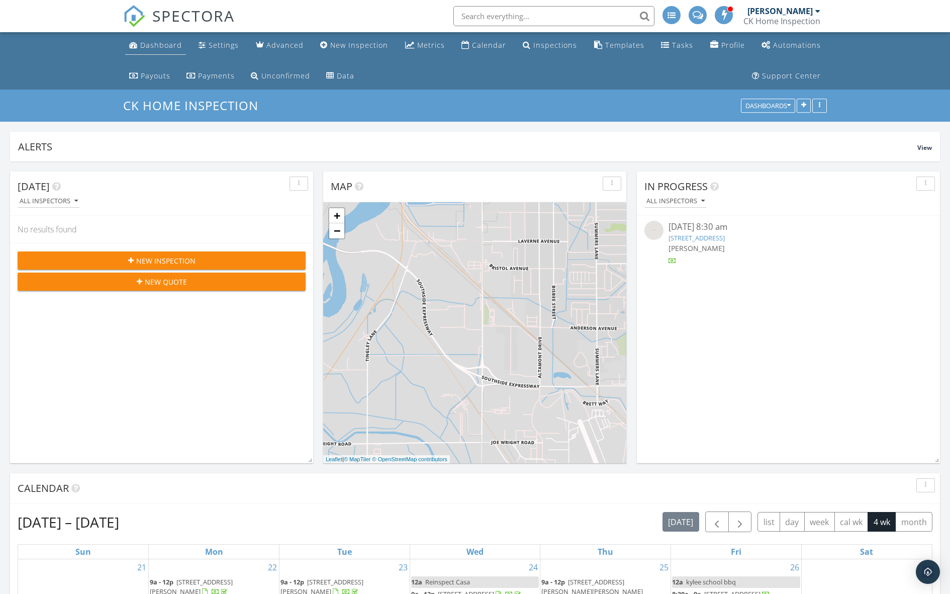
click at [169, 49] on div "Dashboard" at bounding box center [161, 45] width 42 height 10
click at [147, 49] on div "Dashboard" at bounding box center [161, 45] width 42 height 10
